Goal: Task Accomplishment & Management: Manage account settings

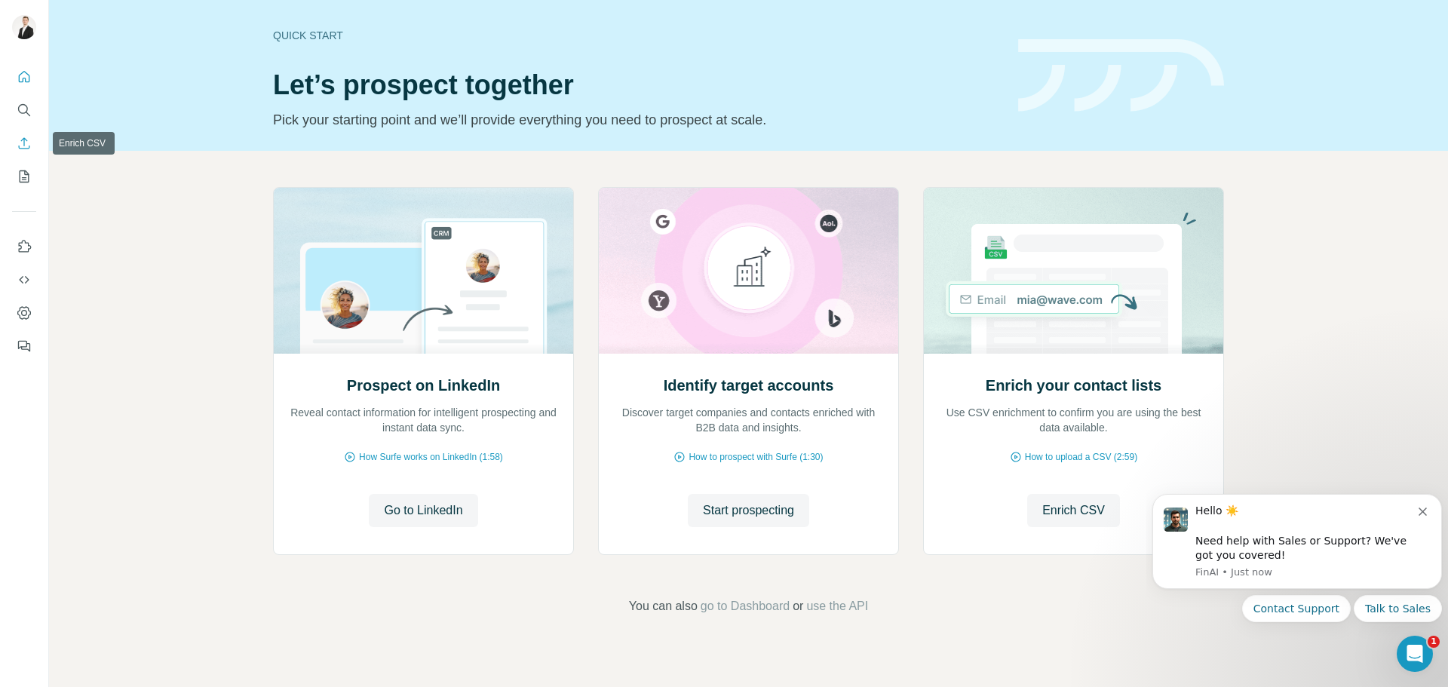
click at [28, 146] on icon "Enrich CSV" at bounding box center [24, 143] width 15 height 15
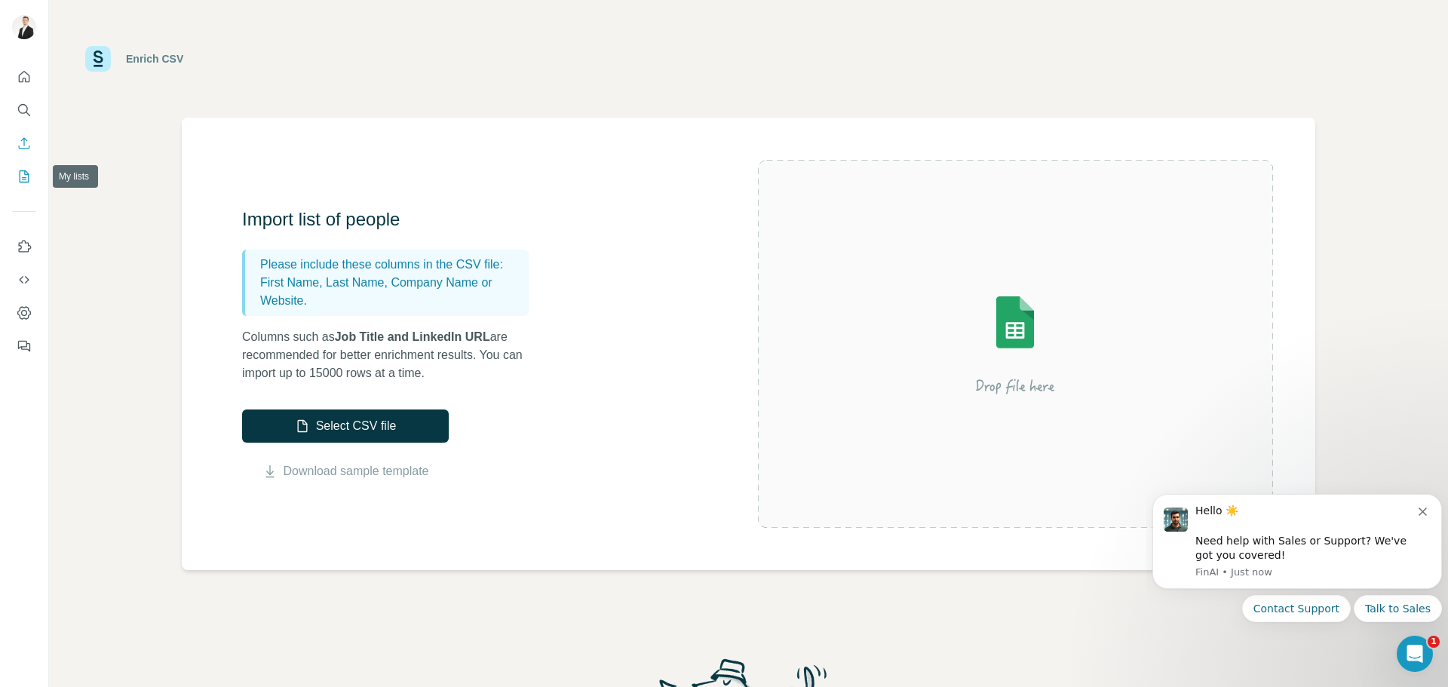
click at [20, 173] on icon "My lists" at bounding box center [25, 176] width 10 height 12
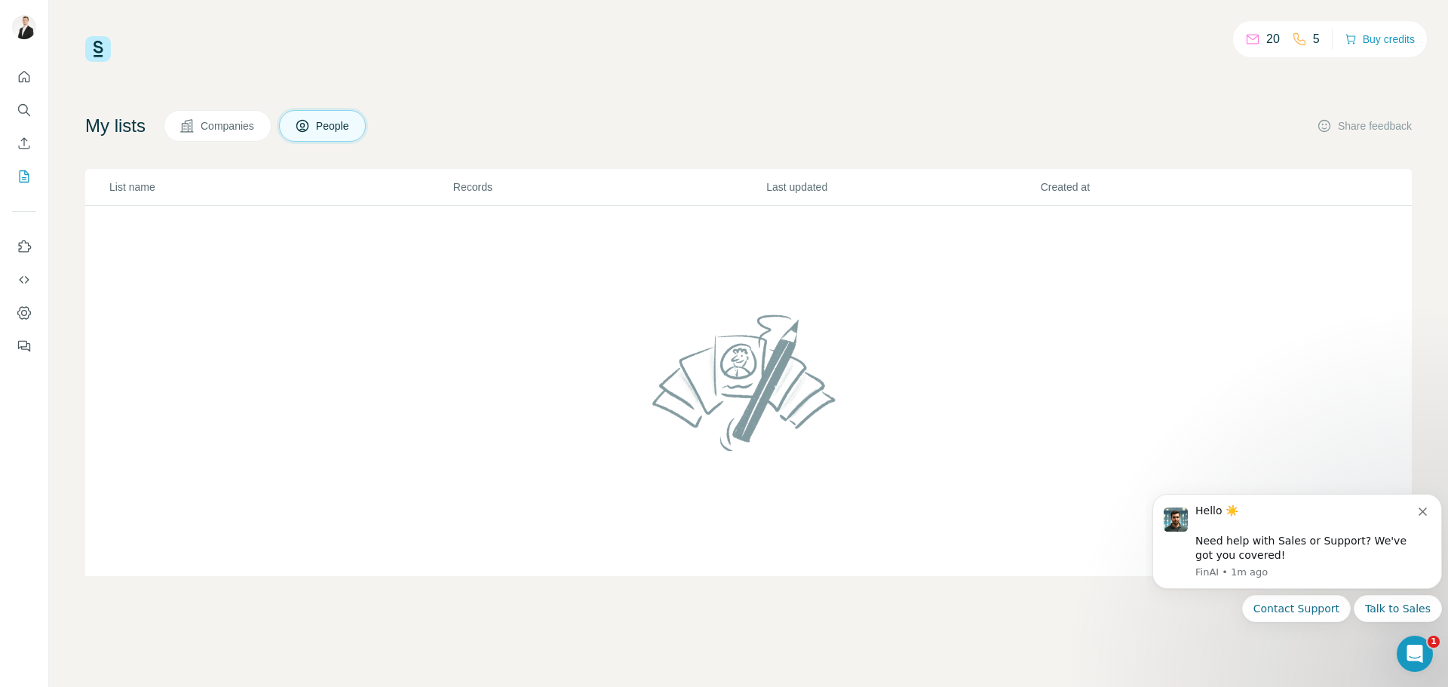
click at [256, 124] on span "Companies" at bounding box center [228, 125] width 55 height 15
click at [30, 148] on icon "Enrich CSV" at bounding box center [24, 143] width 15 height 15
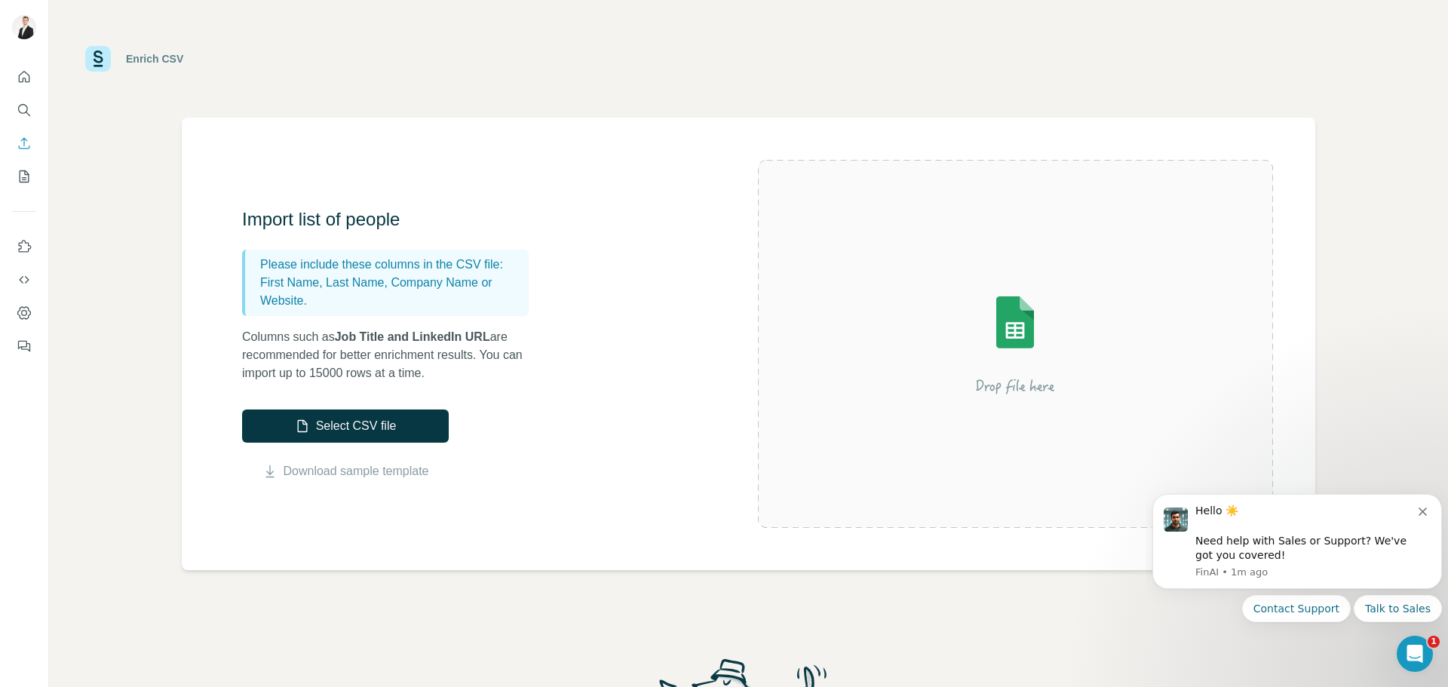
click at [365, 425] on button "Select CSV file" at bounding box center [345, 425] width 207 height 33
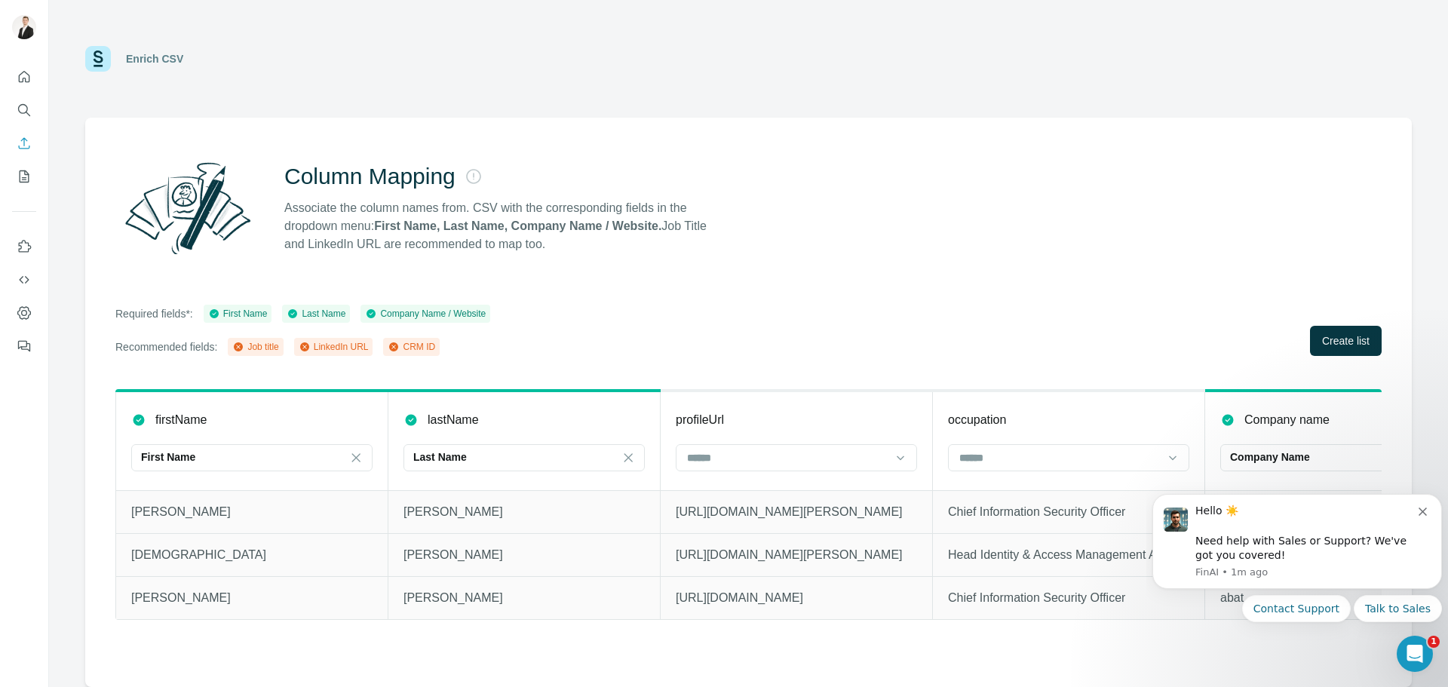
click at [765, 459] on input at bounding box center [787, 457] width 204 height 17
click at [763, 542] on div "LinkedIn URL" at bounding box center [796, 545] width 216 height 15
click at [1045, 456] on input at bounding box center [1059, 457] width 204 height 17
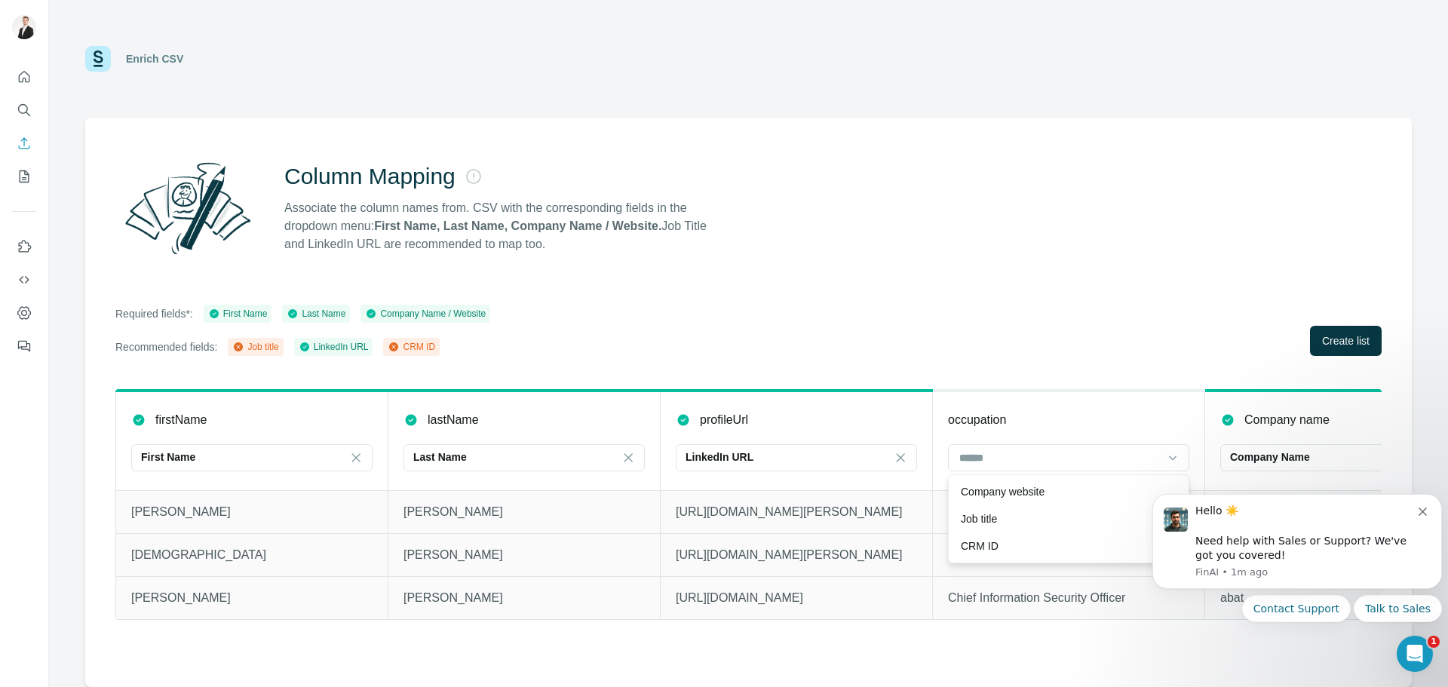
click at [1025, 489] on p "Company website" at bounding box center [1003, 491] width 84 height 15
click at [1025, 489] on th "occupation" at bounding box center [1069, 441] width 272 height 100
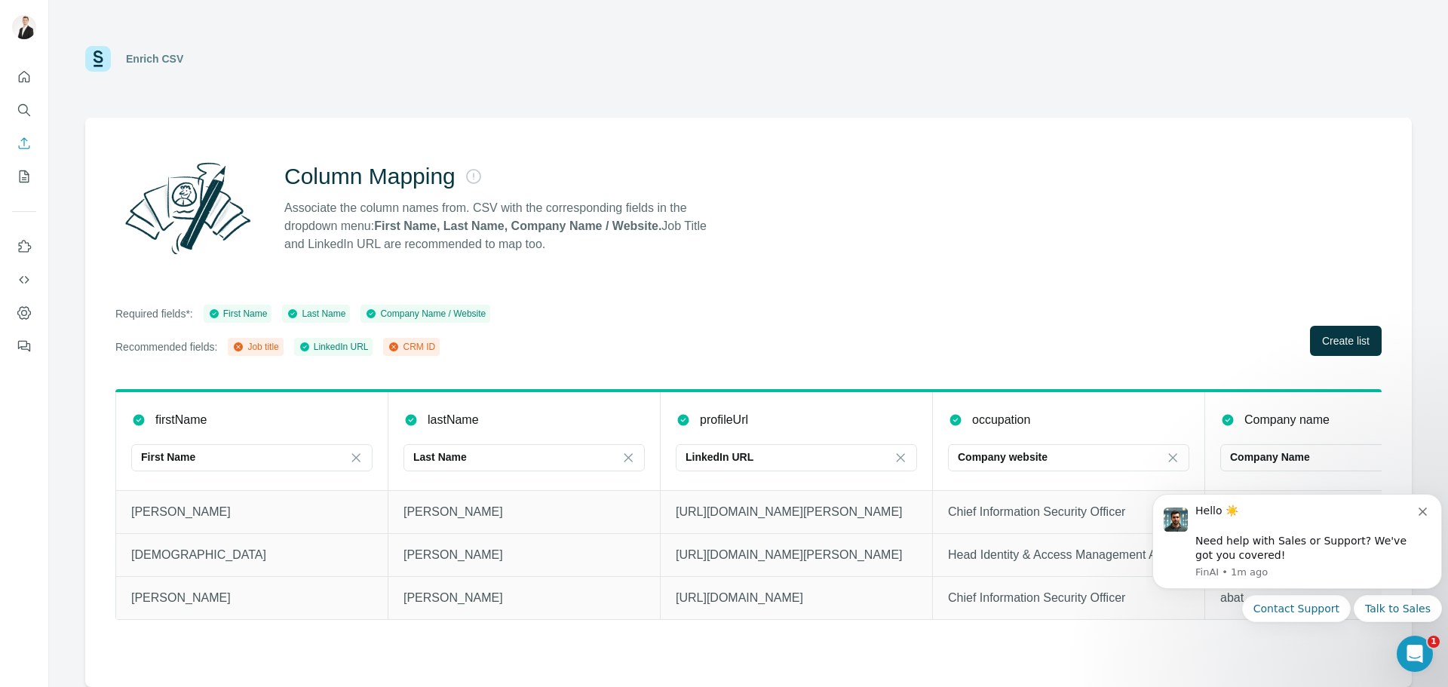
click at [1016, 459] on p "Company website" at bounding box center [1002, 456] width 90 height 15
click at [1006, 495] on div "Job title" at bounding box center [1069, 491] width 216 height 15
click at [1333, 453] on div "Company Name" at bounding box center [1332, 456] width 204 height 15
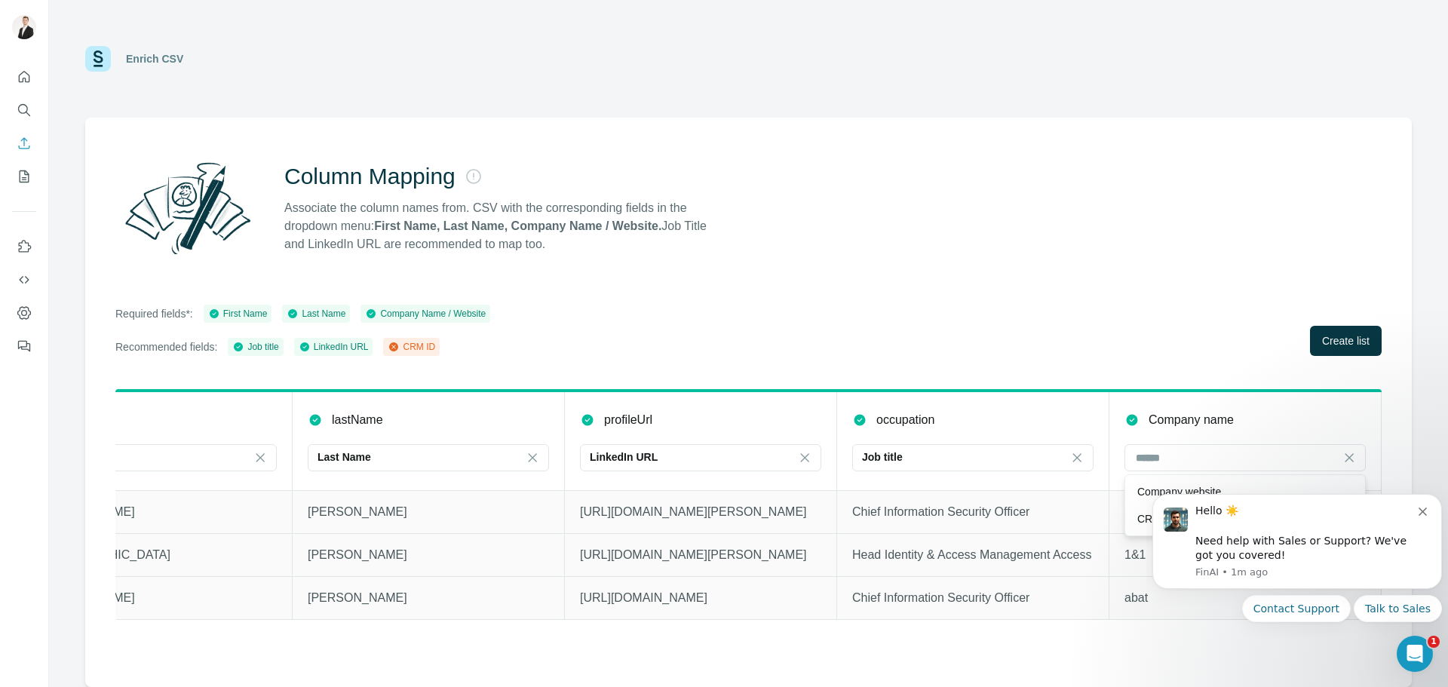
click at [1426, 510] on icon "Dismiss notification" at bounding box center [1422, 511] width 8 height 8
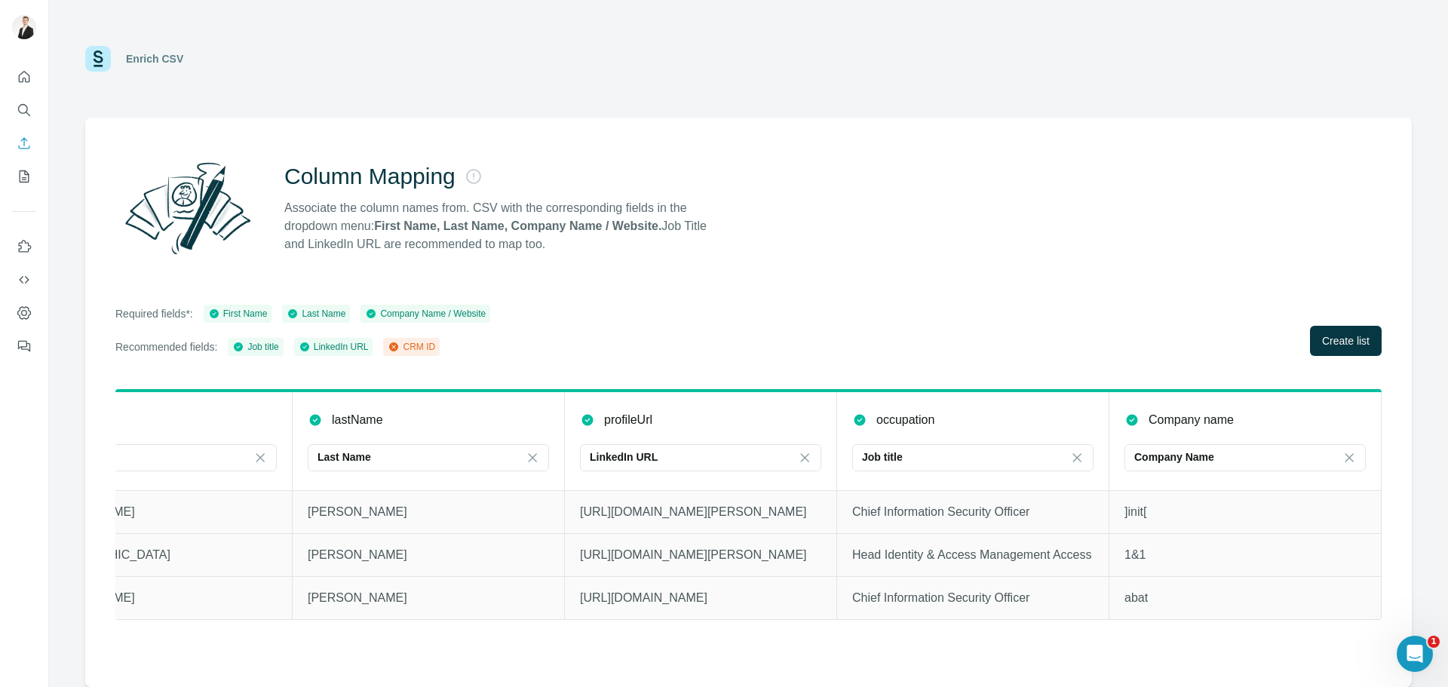
click at [1184, 309] on div "Required fields*: First Name Last Name Company Name / Website Recommended field…" at bounding box center [748, 330] width 1266 height 51
click at [1326, 352] on button "Create list" at bounding box center [1346, 341] width 72 height 30
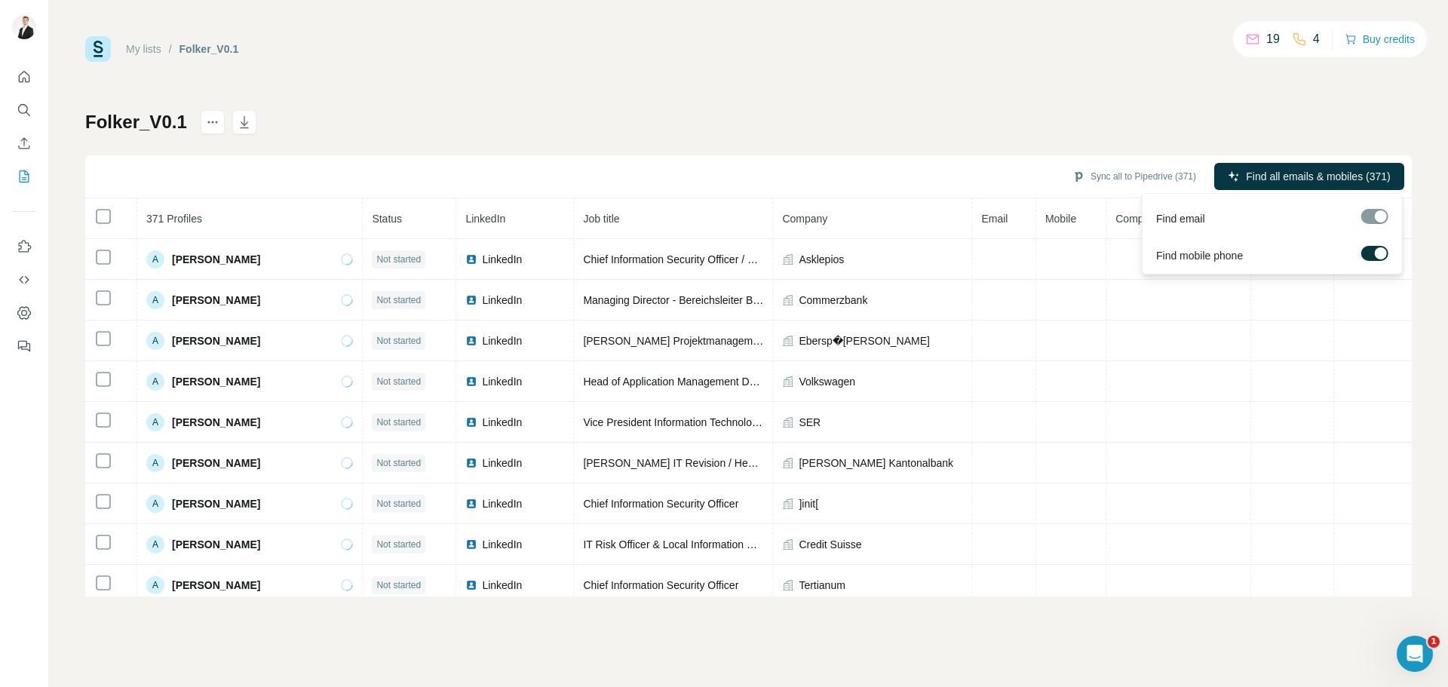
click at [1331, 173] on span "Find all emails & mobiles (371)" at bounding box center [1318, 176] width 144 height 15
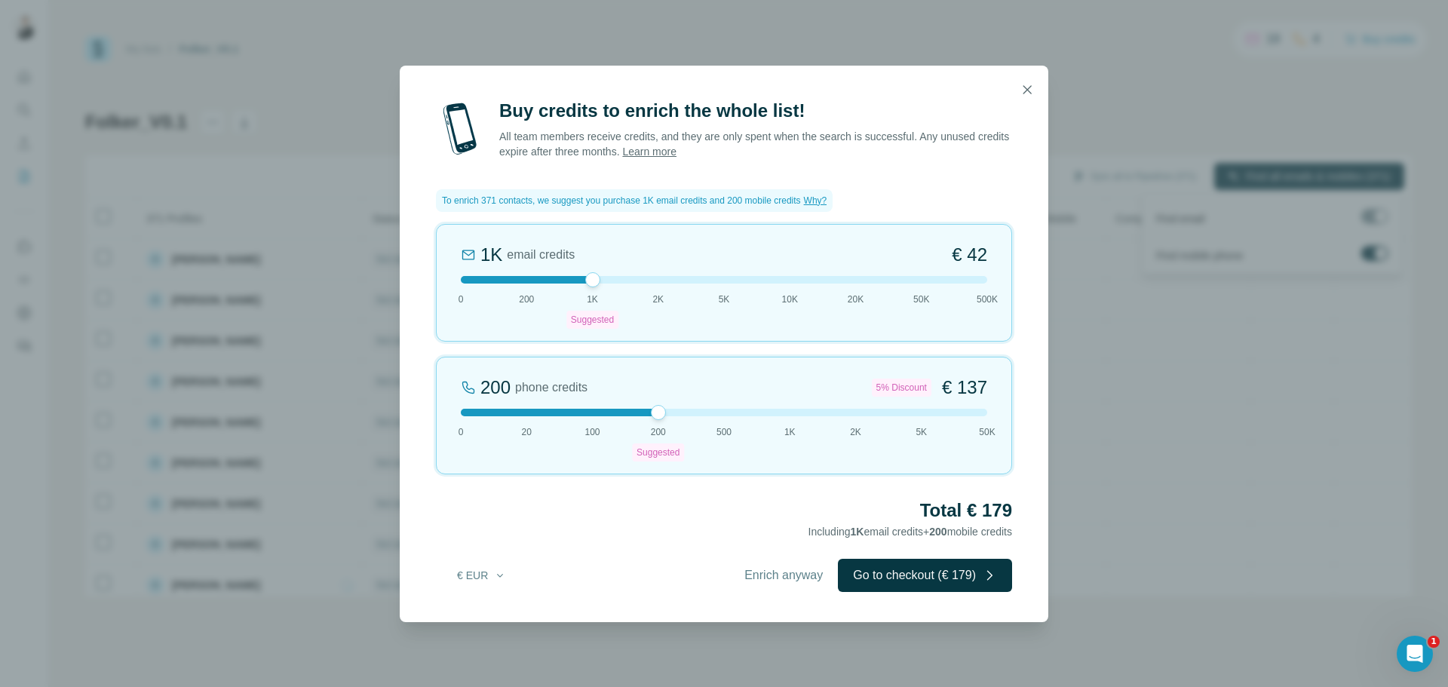
click at [1028, 92] on icon "button" at bounding box center [1026, 89] width 15 height 15
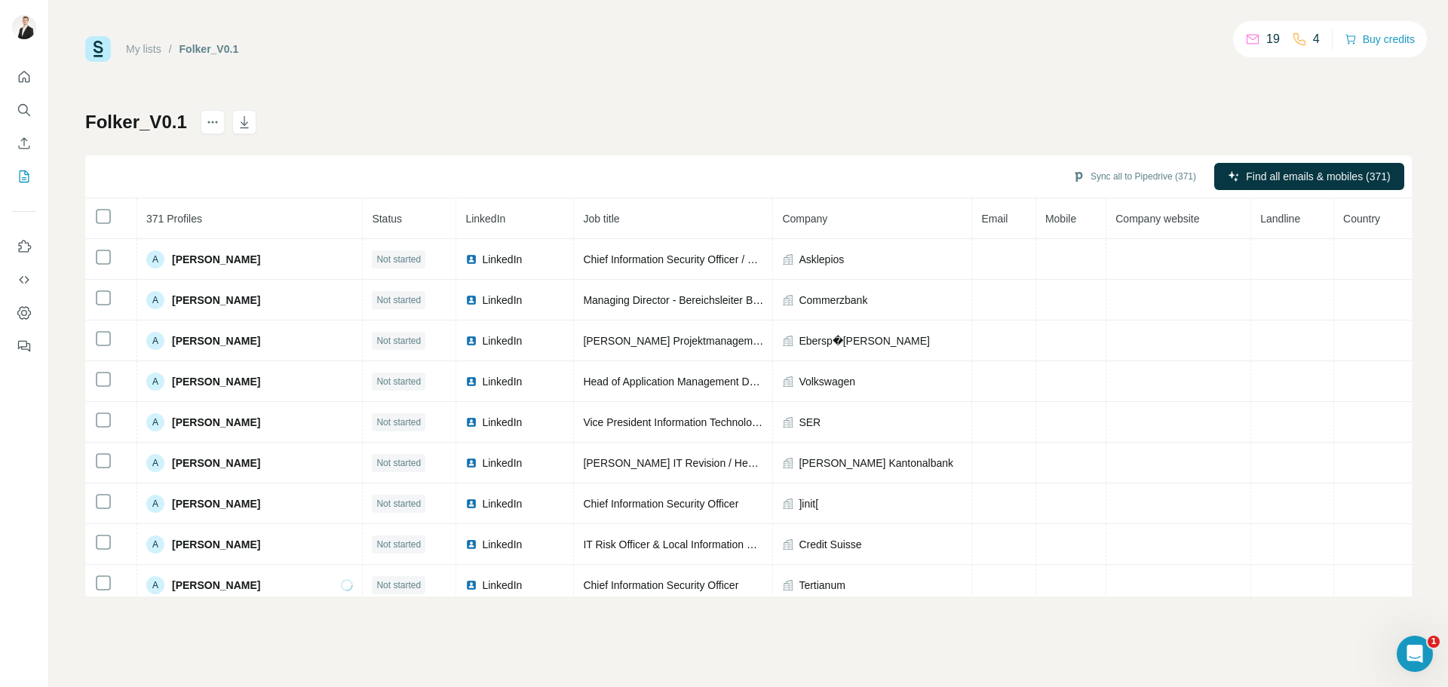
click at [1081, 90] on div "My lists / Folker_V0.1 19 4 Buy credits Folker_V0.1 Sync all to Pipedrive (371)…" at bounding box center [748, 316] width 1326 height 560
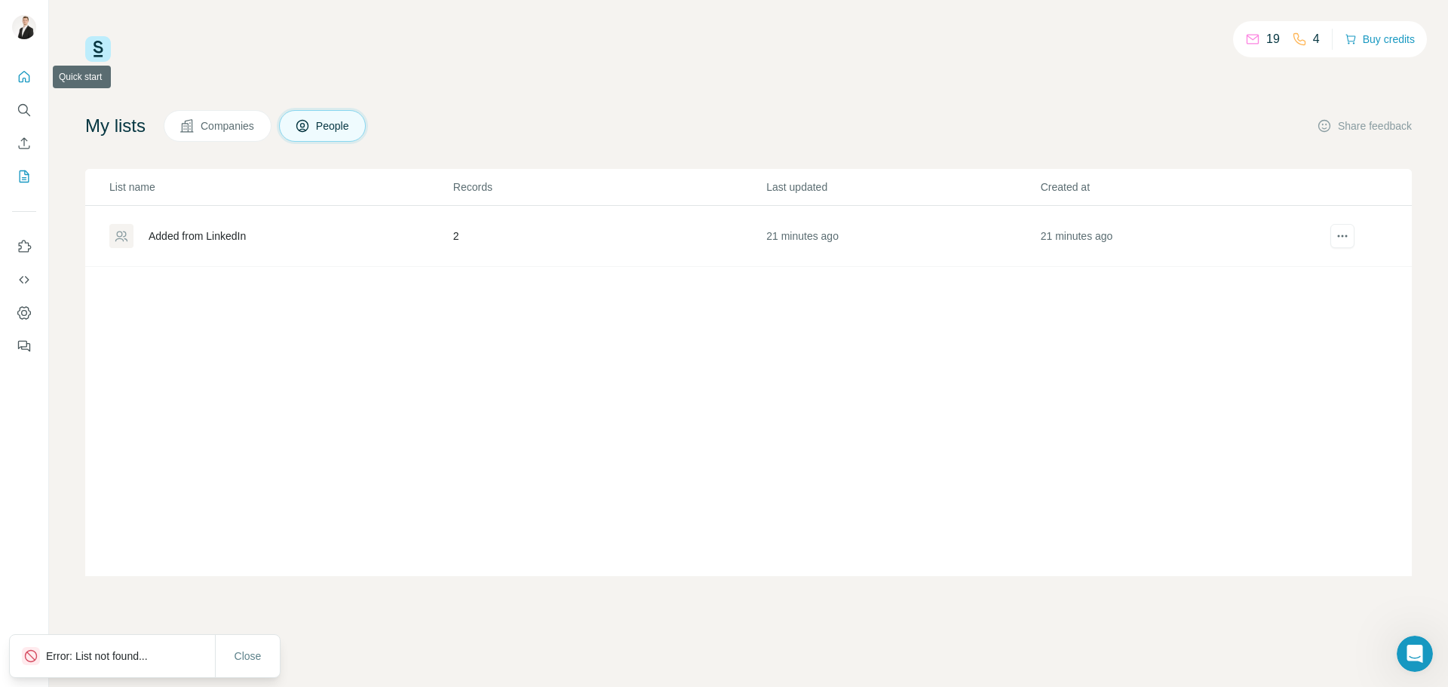
click at [28, 80] on icon "Quick start" at bounding box center [24, 76] width 15 height 15
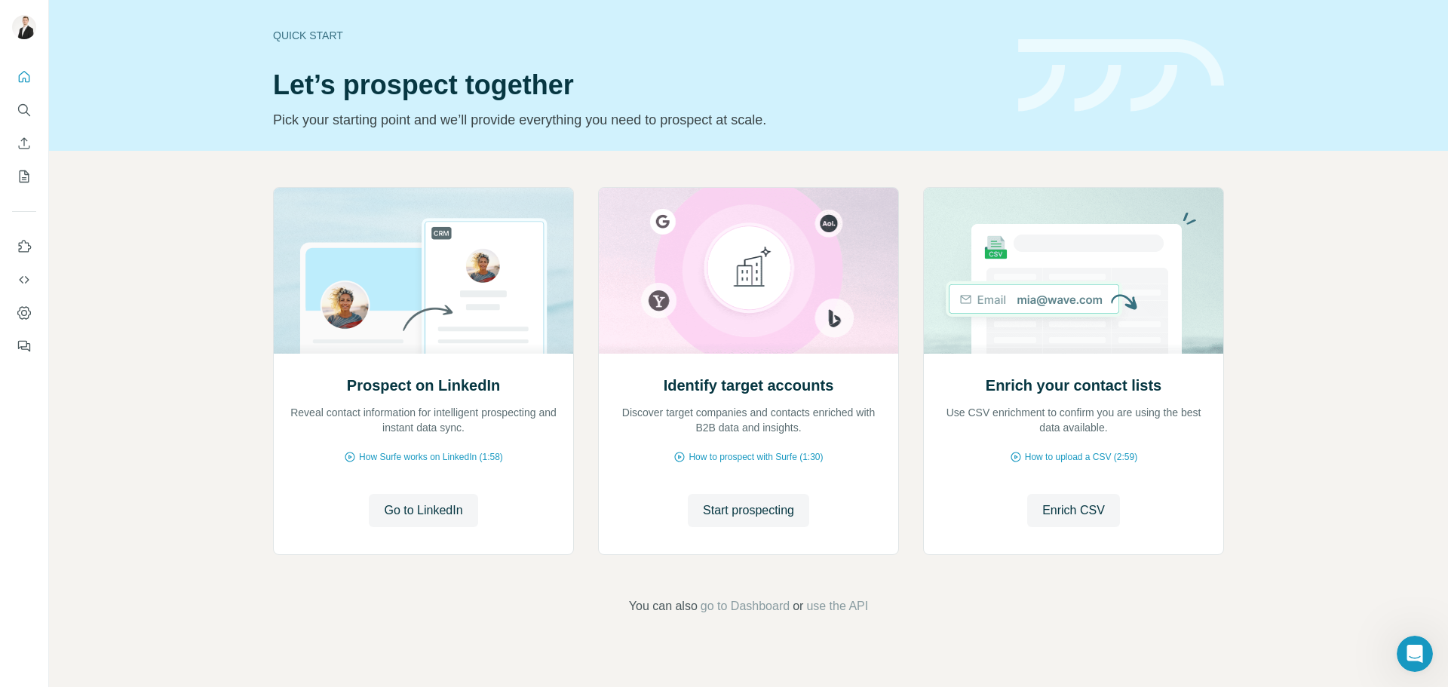
drag, startPoint x: 713, startPoint y: 610, endPoint x: 726, endPoint y: 608, distance: 12.9
click at [725, 609] on span "go to Dashboard" at bounding box center [744, 606] width 89 height 18
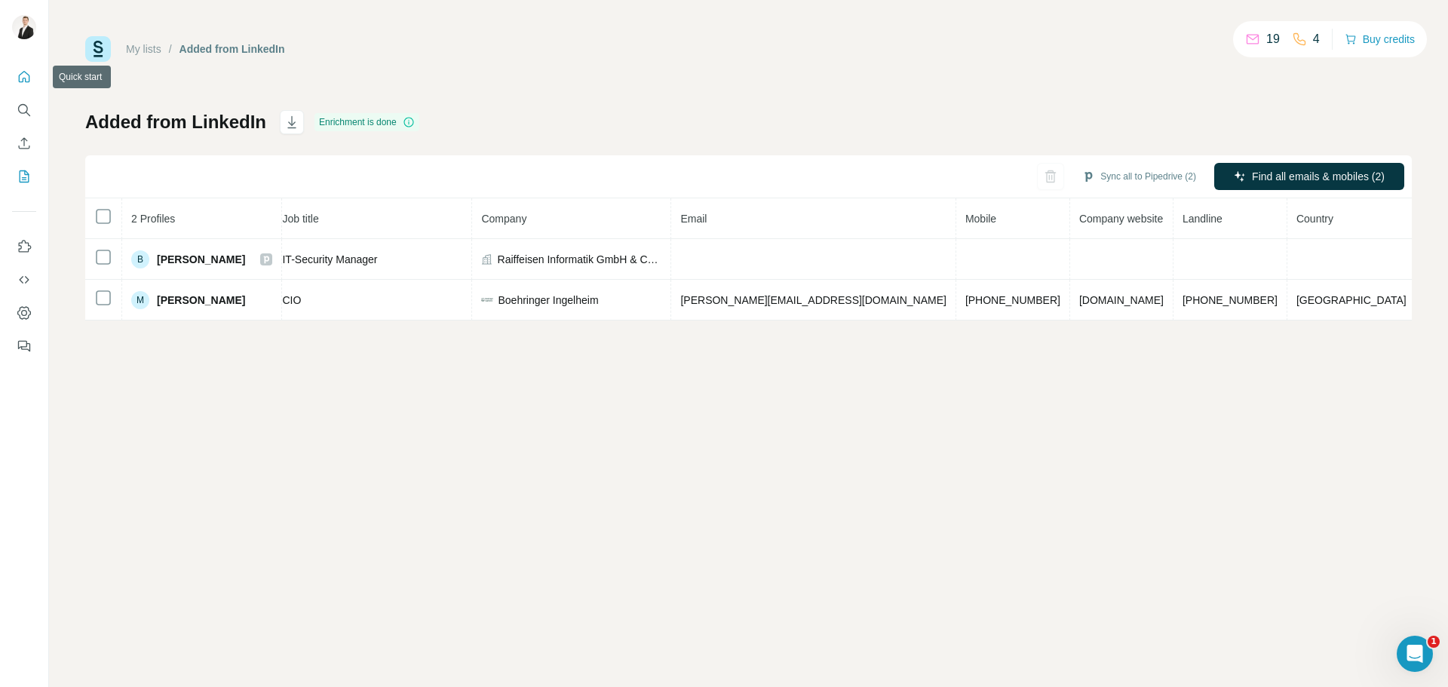
click at [26, 80] on icon "Quick start" at bounding box center [24, 76] width 15 height 15
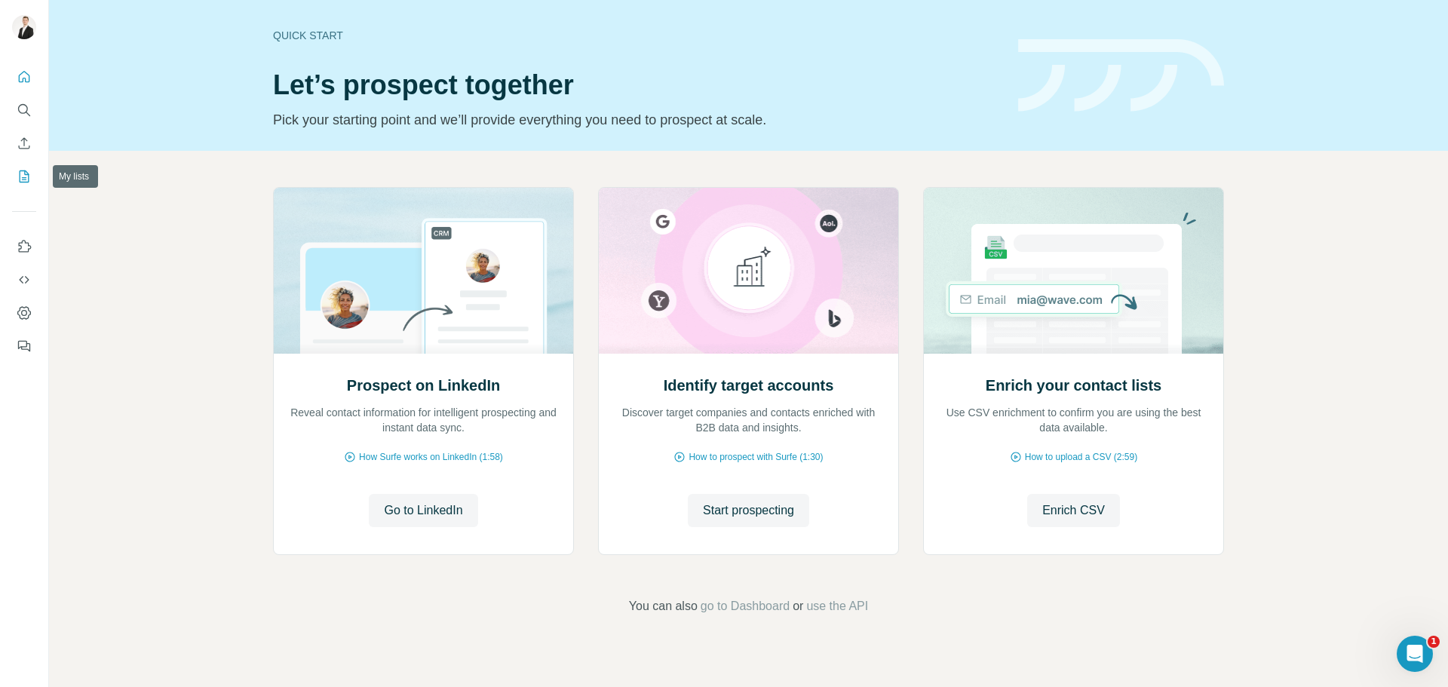
click at [24, 179] on icon "My lists" at bounding box center [26, 175] width 8 height 10
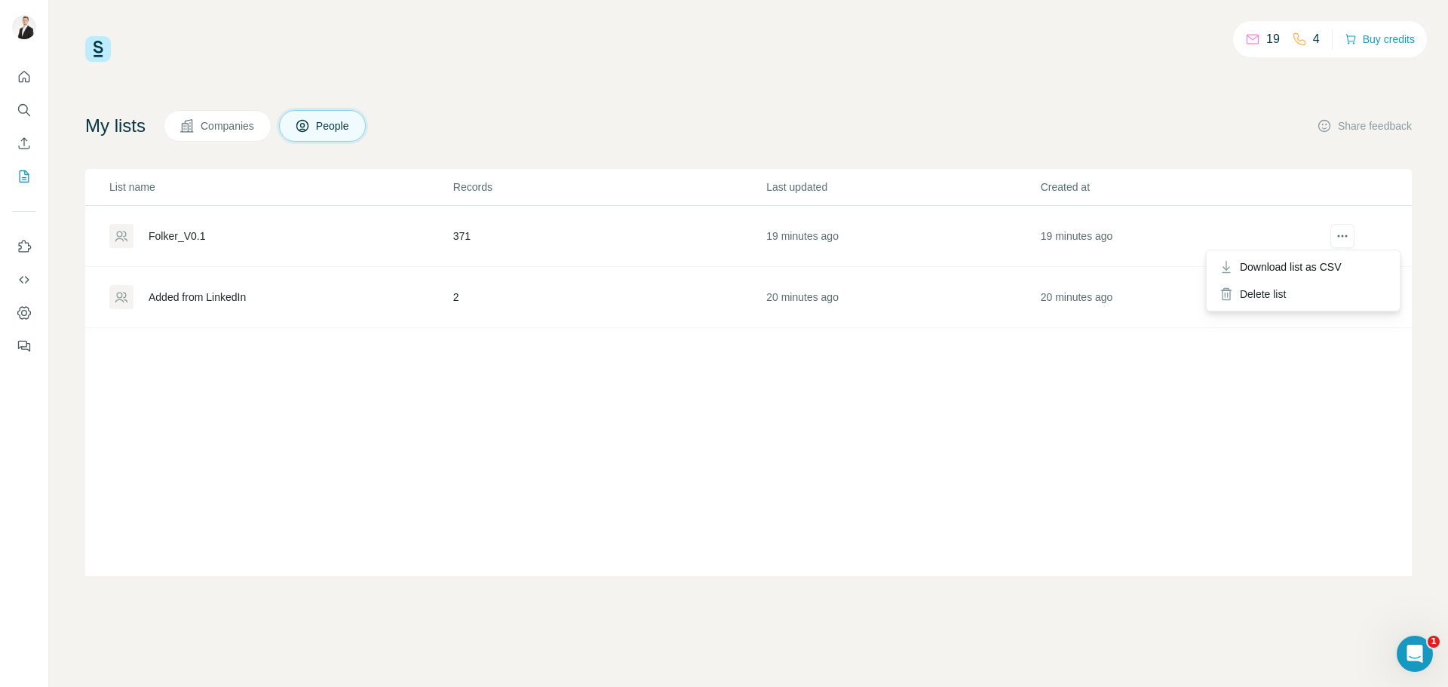
click at [1346, 231] on icon "actions" at bounding box center [1341, 235] width 15 height 15
click at [1282, 293] on div "Delete list" at bounding box center [1302, 293] width 187 height 27
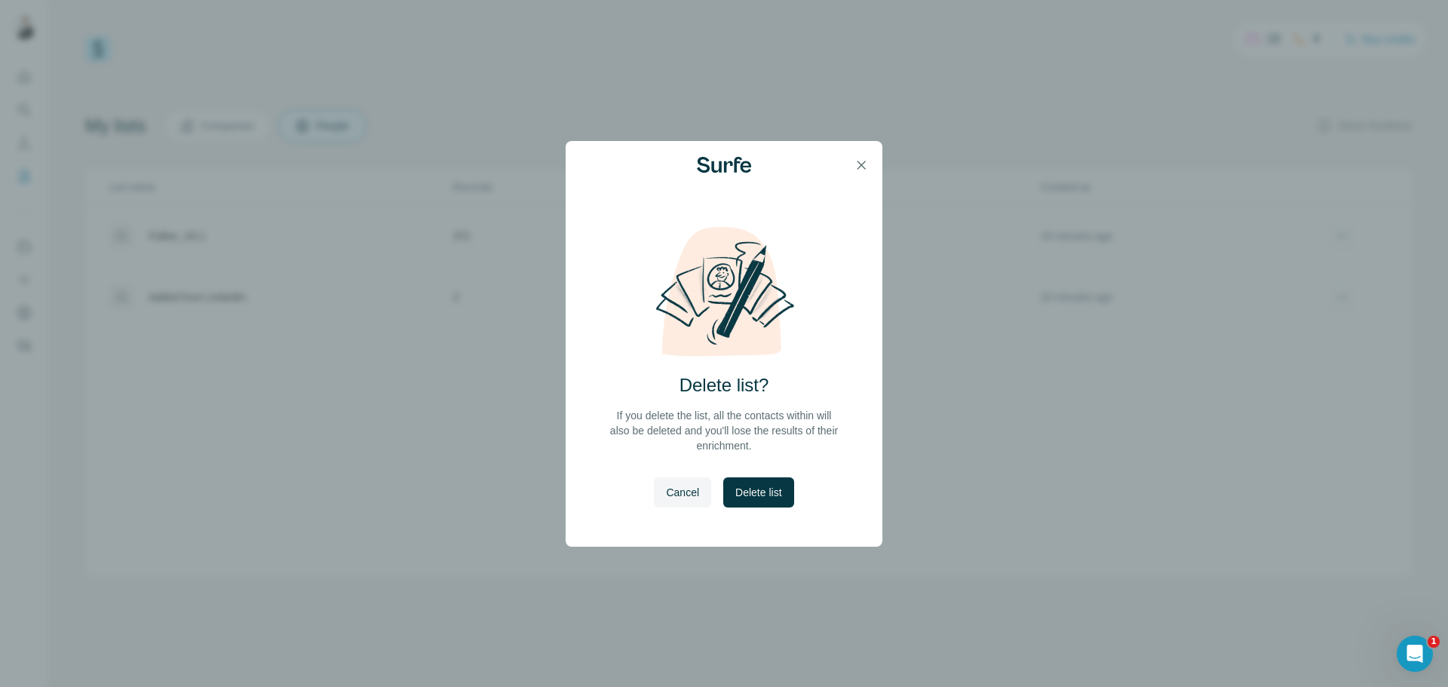
click at [755, 492] on span "Delete list" at bounding box center [758, 492] width 46 height 15
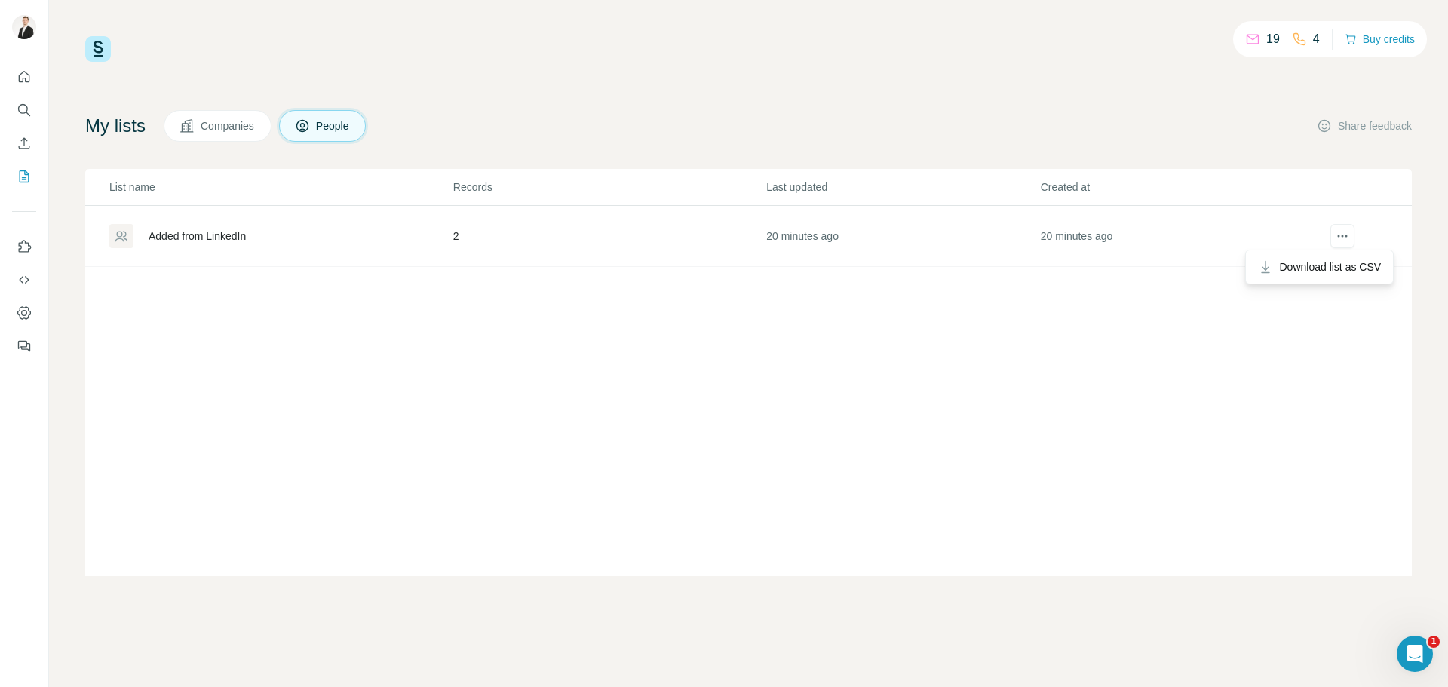
click at [1344, 234] on icon "actions" at bounding box center [1341, 235] width 15 height 15
click at [1345, 236] on icon "actions" at bounding box center [1345, 236] width 2 height 2
click at [1345, 277] on div "Download list as CSV" at bounding box center [1319, 266] width 141 height 27
click at [25, 142] on icon "Enrich CSV" at bounding box center [24, 143] width 15 height 15
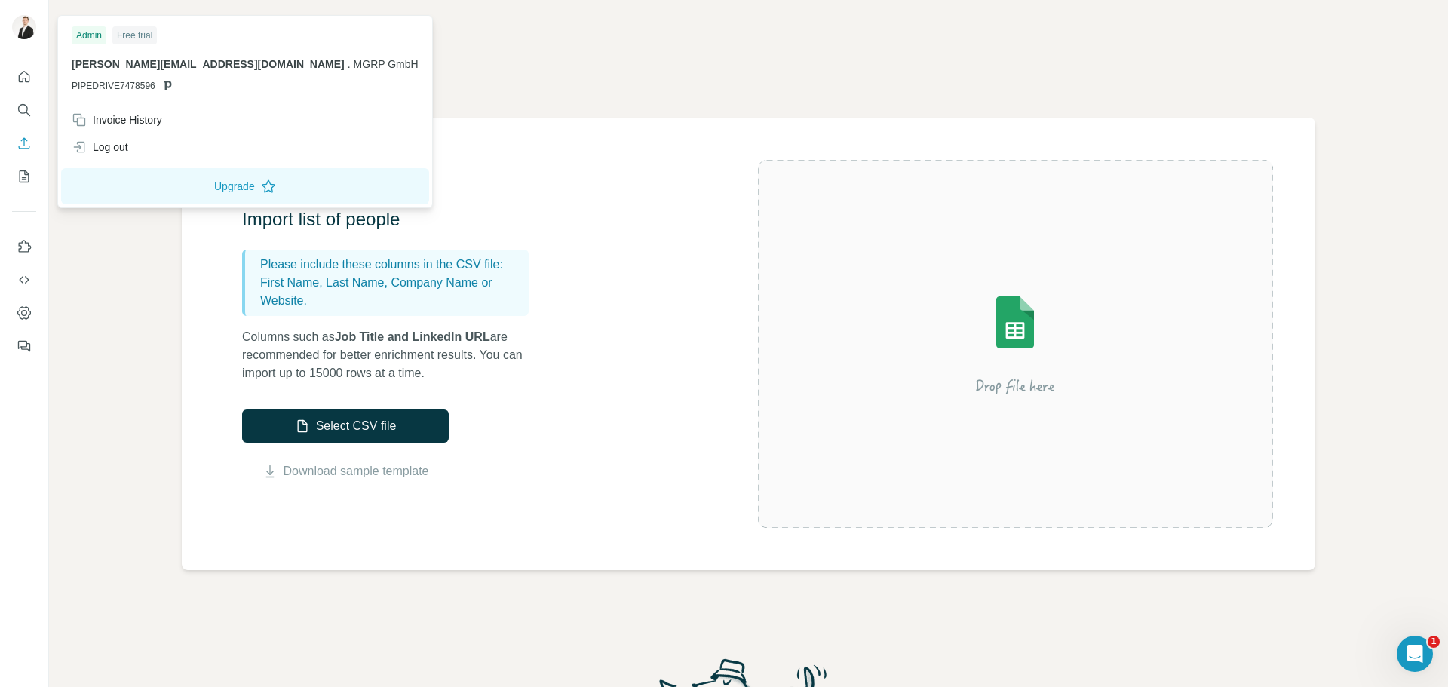
click at [33, 29] on img at bounding box center [24, 27] width 24 height 24
click at [27, 80] on icon "Quick start" at bounding box center [24, 76] width 15 height 15
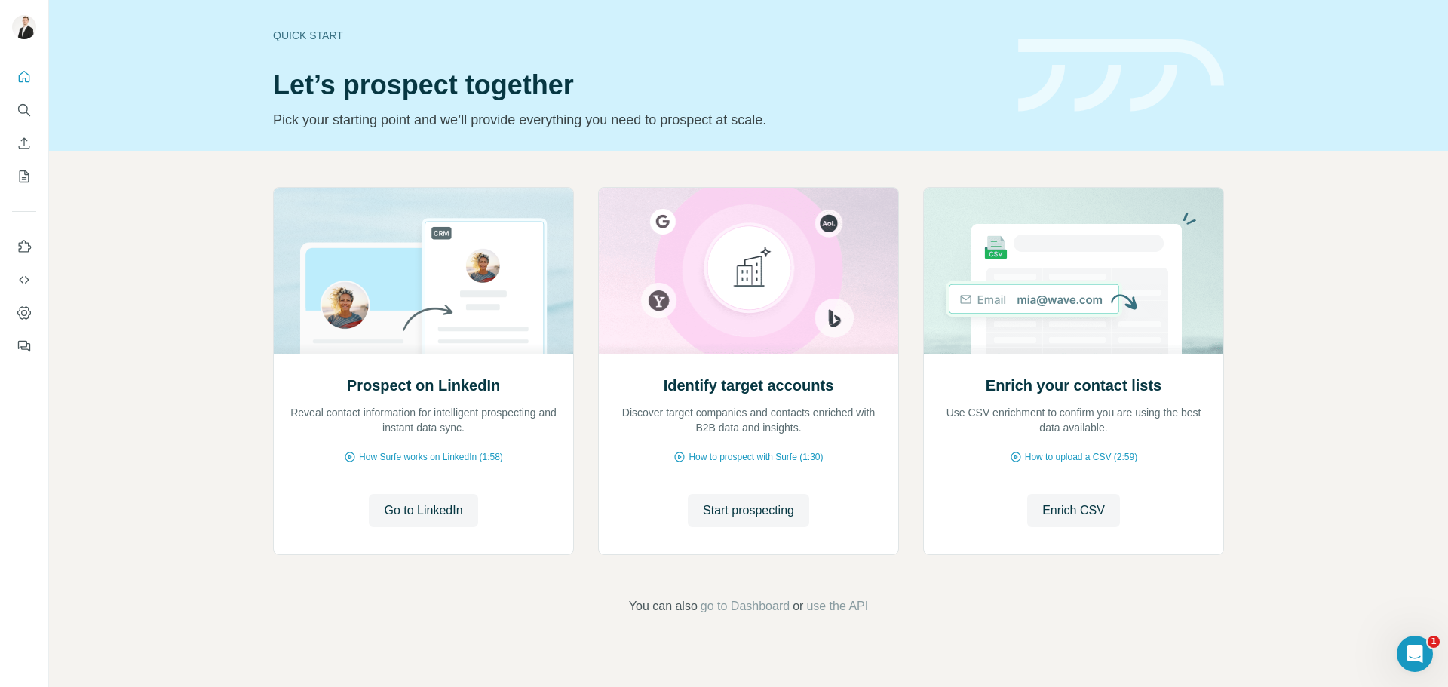
click at [1408, 654] on icon "Open Intercom Messenger" at bounding box center [1414, 654] width 25 height 25
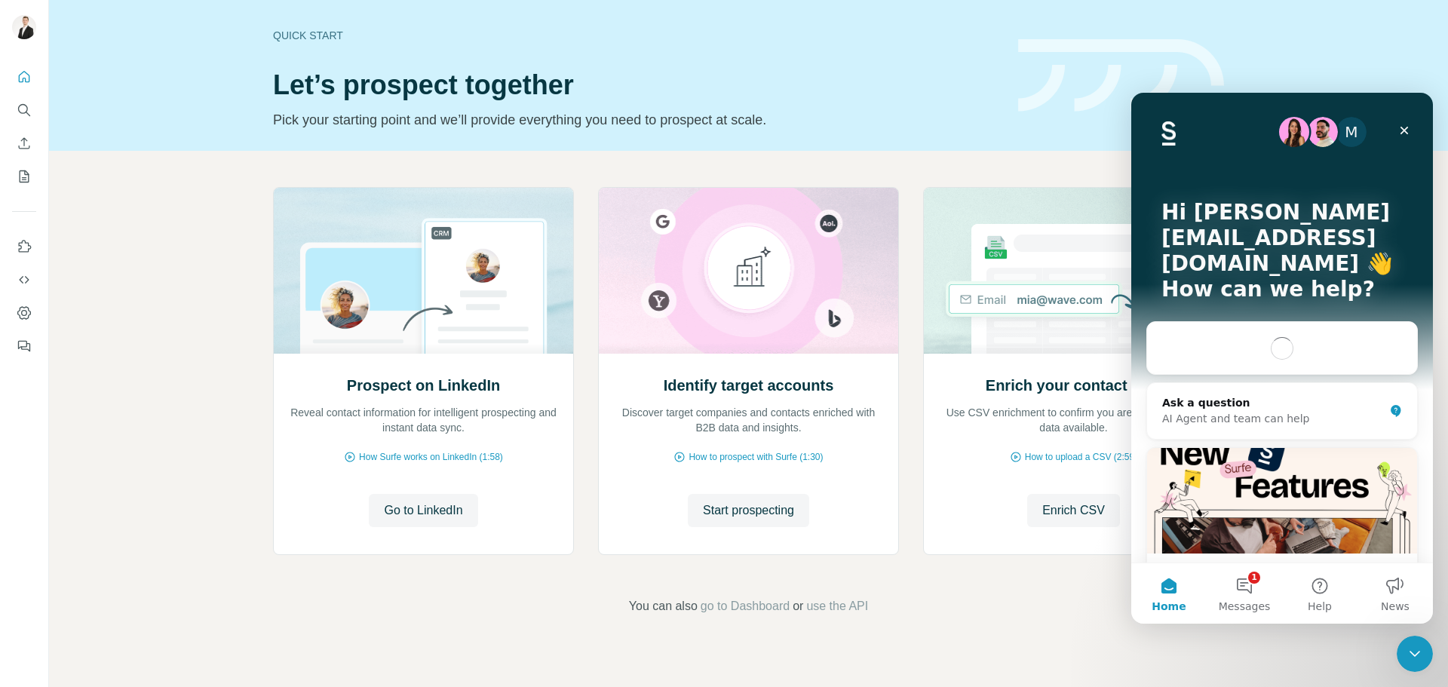
click at [1252, 588] on button "1 Messages" at bounding box center [1243, 593] width 75 height 60
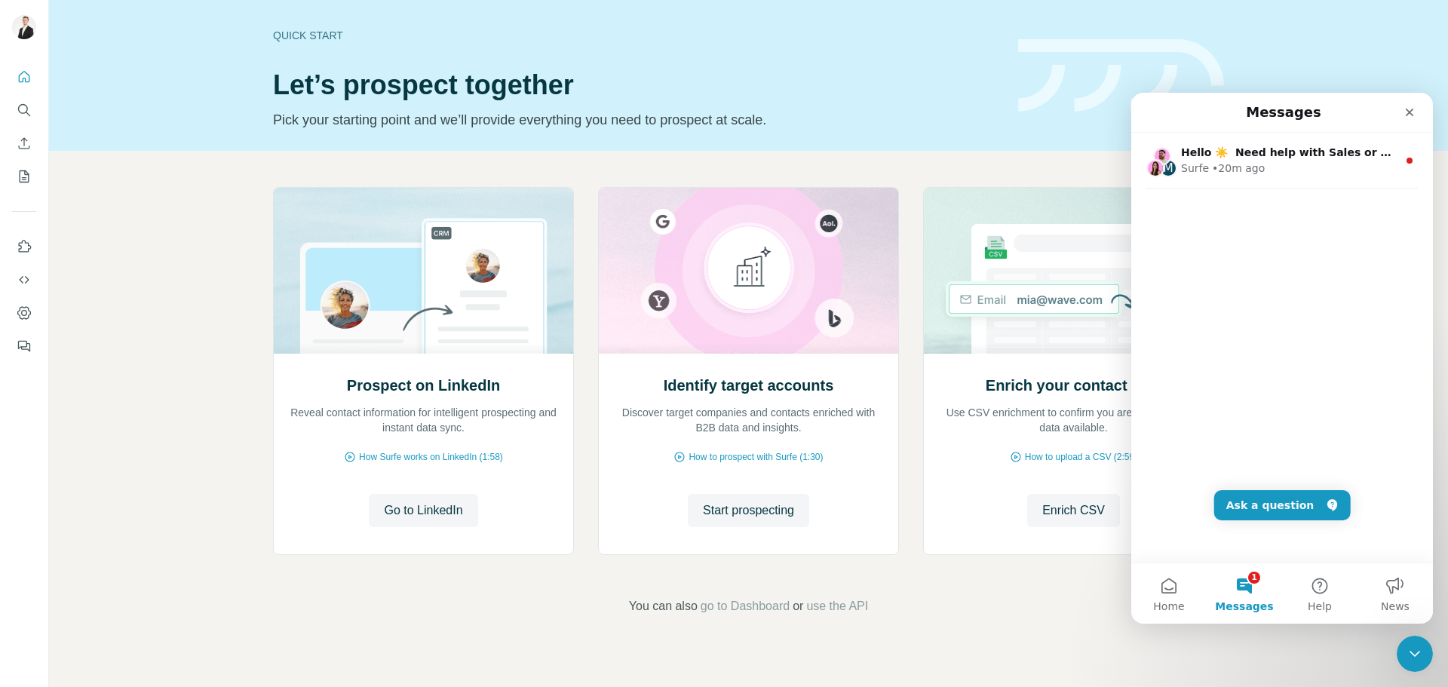
click at [1347, 167] on div "Surfe • 20m ago" at bounding box center [1289, 169] width 216 height 16
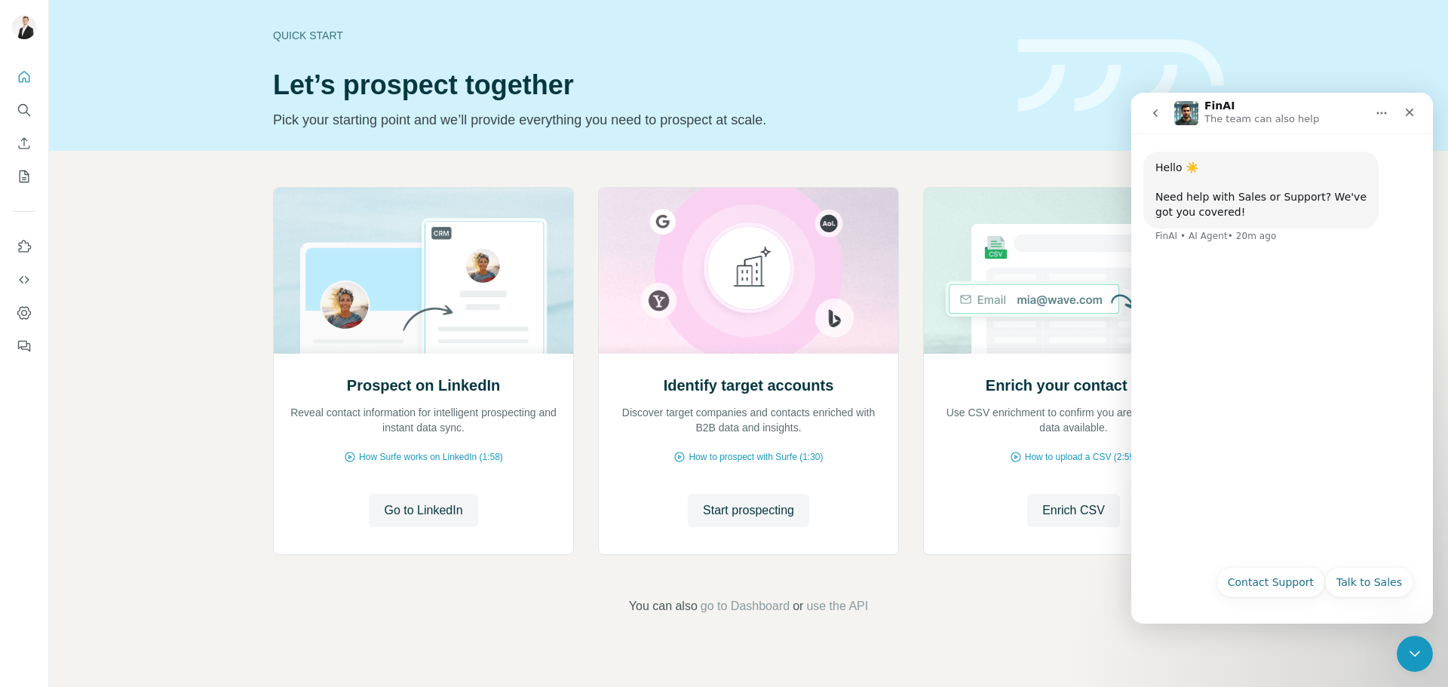
click at [1419, 112] on div "Close" at bounding box center [1409, 112] width 27 height 27
